Goal: Communication & Community: Answer question/provide support

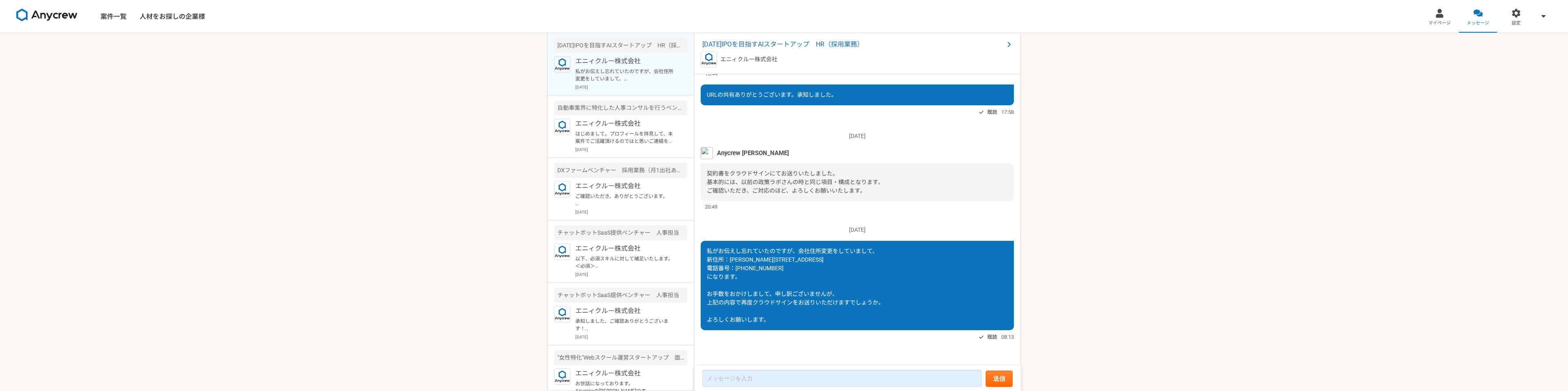
scroll to position [1296, 0]
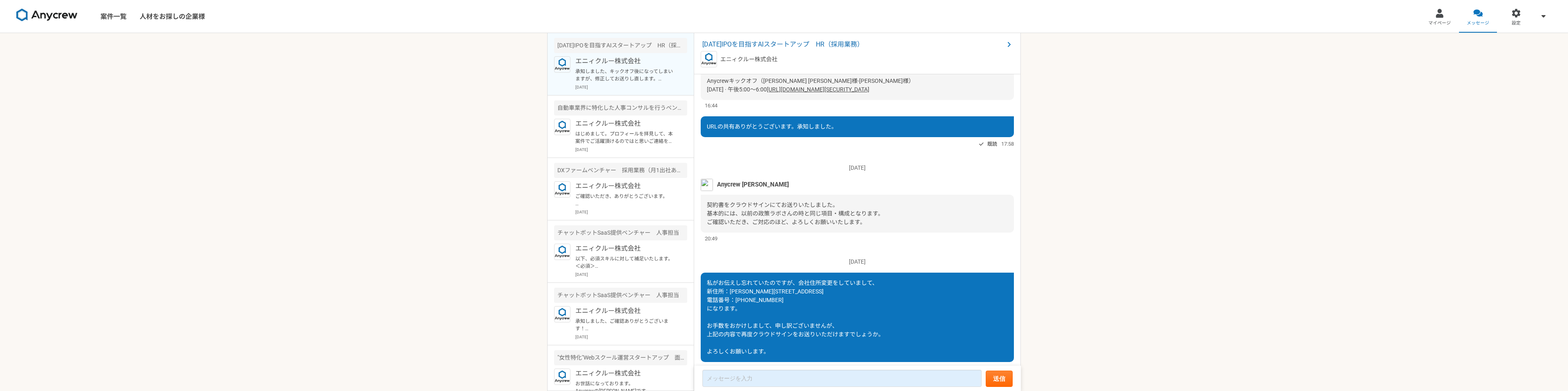
scroll to position [1019, 0]
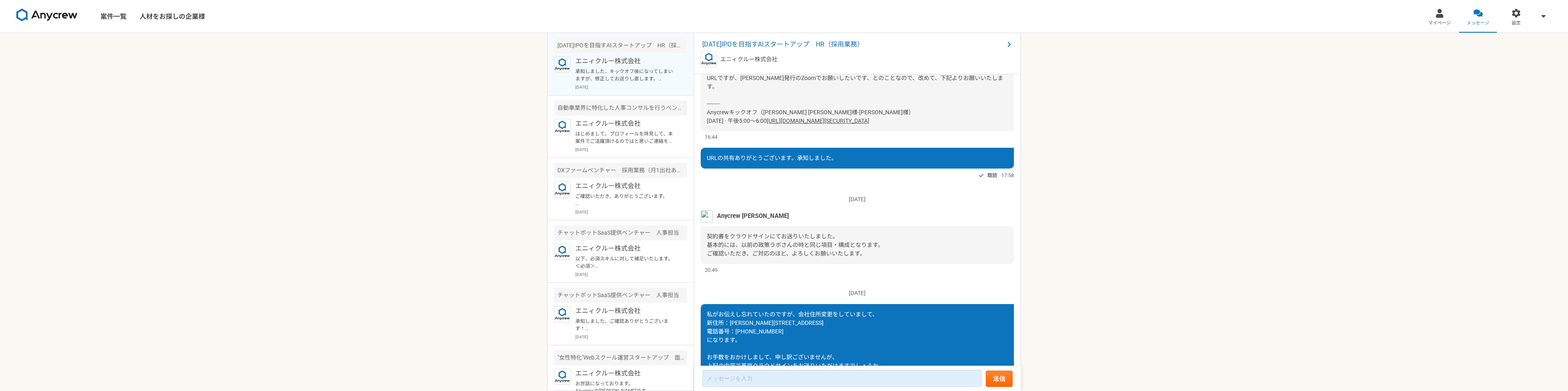
drag, startPoint x: 947, startPoint y: 205, endPoint x: 701, endPoint y: 210, distance: 246.1
click at [701, 131] on div "はい、ぜひ、よろしくお願いいたします。 URLですが、[PERSON_NAME]発行のZoomでお願いしたいです、とのことなので、改めて、下記よりお願いいたし…" at bounding box center [857, 91] width 313 height 81
copy link "[URL][DOMAIN_NAME][SECURITY_DATA]"
click at [976, 131] on div "はい、ぜひ、よろしくお願いいたします。 URLですが、佐藤さん発行のZoomでお願いしたいです、とのことなので、改めて、下記よりお願いいたします。 -----…" at bounding box center [857, 91] width 313 height 81
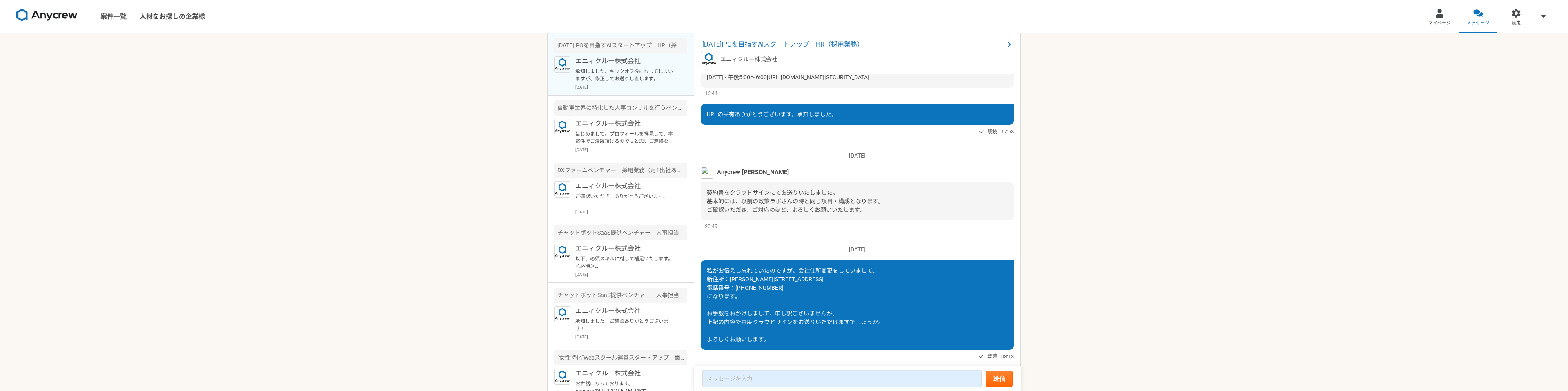
scroll to position [1027, 0]
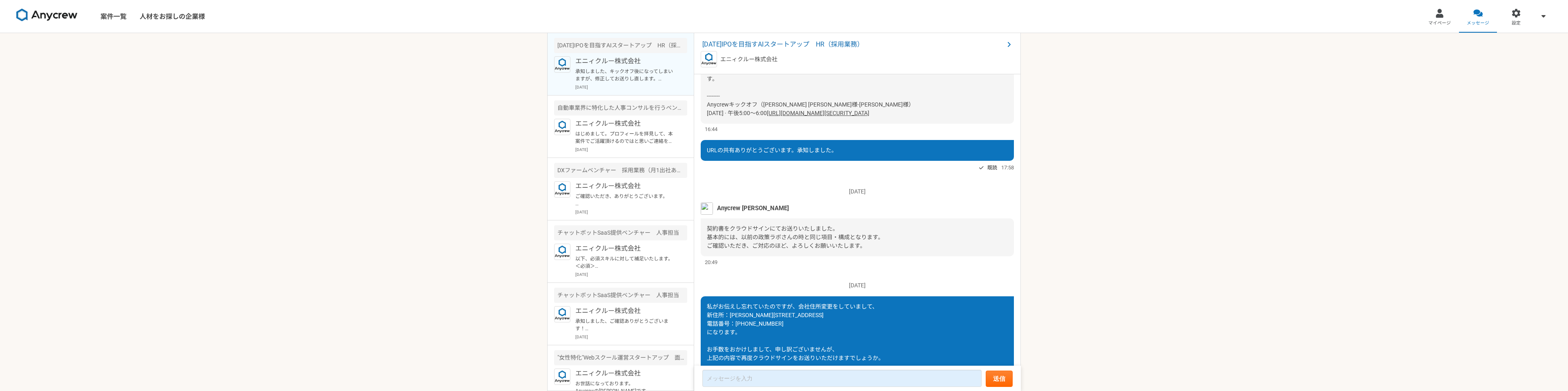
click at [817, 123] on div "はい、ぜひ、よろしくお願いいたします。 URLですが、佐藤さん発行のZoomでお願いしたいです、とのことなので、改めて、下記よりお願いいたします。 -----…" at bounding box center [857, 83] width 313 height 81
drag, startPoint x: 945, startPoint y: 200, endPoint x: 696, endPoint y: 198, distance: 249.0
click at [696, 198] on div "2025/10/04（土） 既読 10:01 2025/10/07（火） Anycrew 赤羽 18:48 2025/10/08（水） ご連絡ありがとうござい…" at bounding box center [857, 220] width 327 height 292
copy link "[URL][DOMAIN_NAME][SECURITY_DATA]"
